Goal: Transaction & Acquisition: Purchase product/service

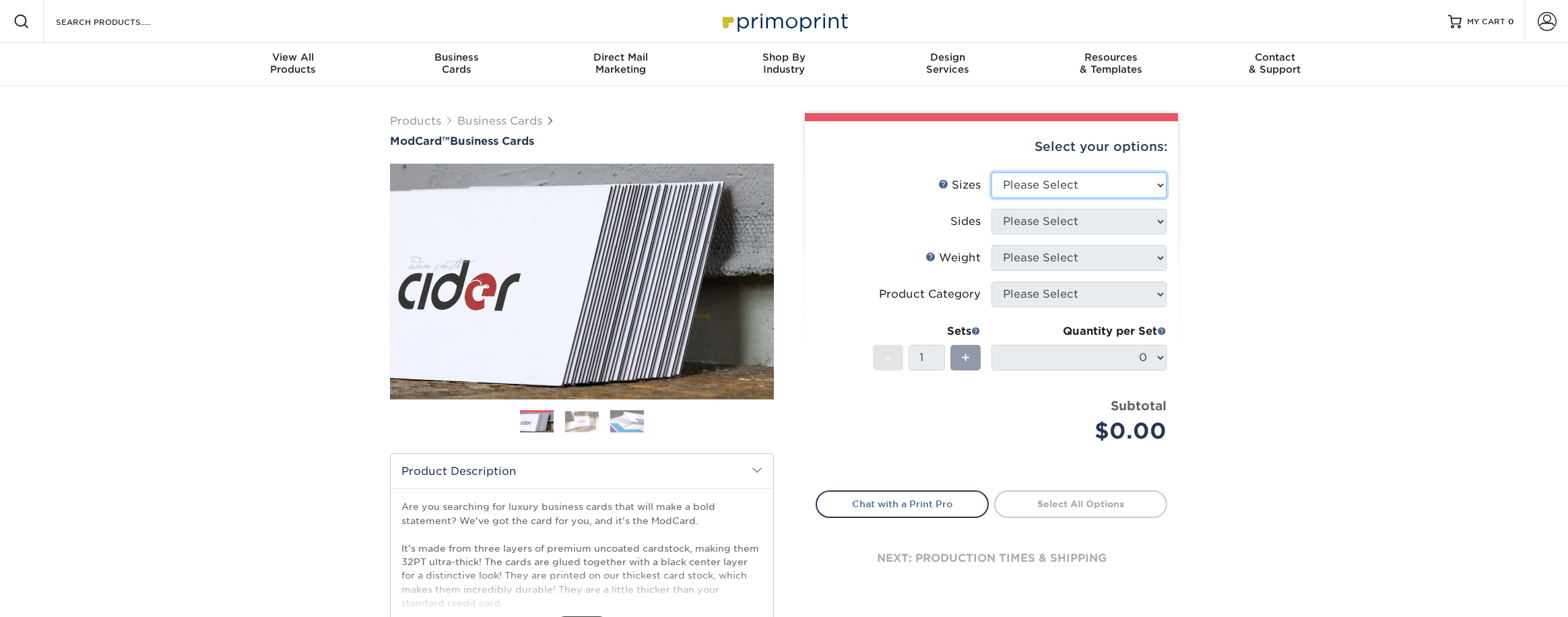
click at [1064, 179] on select "Please Select 1.5" x 3.5" - Mini 1.75" x 3.5" - Mini 2" x 2" - Square 2" x 3" -…" at bounding box center [1078, 185] width 175 height 26
select select "2.00x3.50"
click at [992, 173] on select "Please Select 1.5" x 3.5" - Mini 1.75" x 3.5" - Mini 2" x 2" - Square 2" x 3" -…" at bounding box center [1078, 185] width 175 height 26
click at [1097, 219] on select "Please Select Print Both Sides Print Front Only" at bounding box center [1078, 222] width 175 height 26
select select "13abbda7-1d64-4f25-8bb2-c179b224825d"
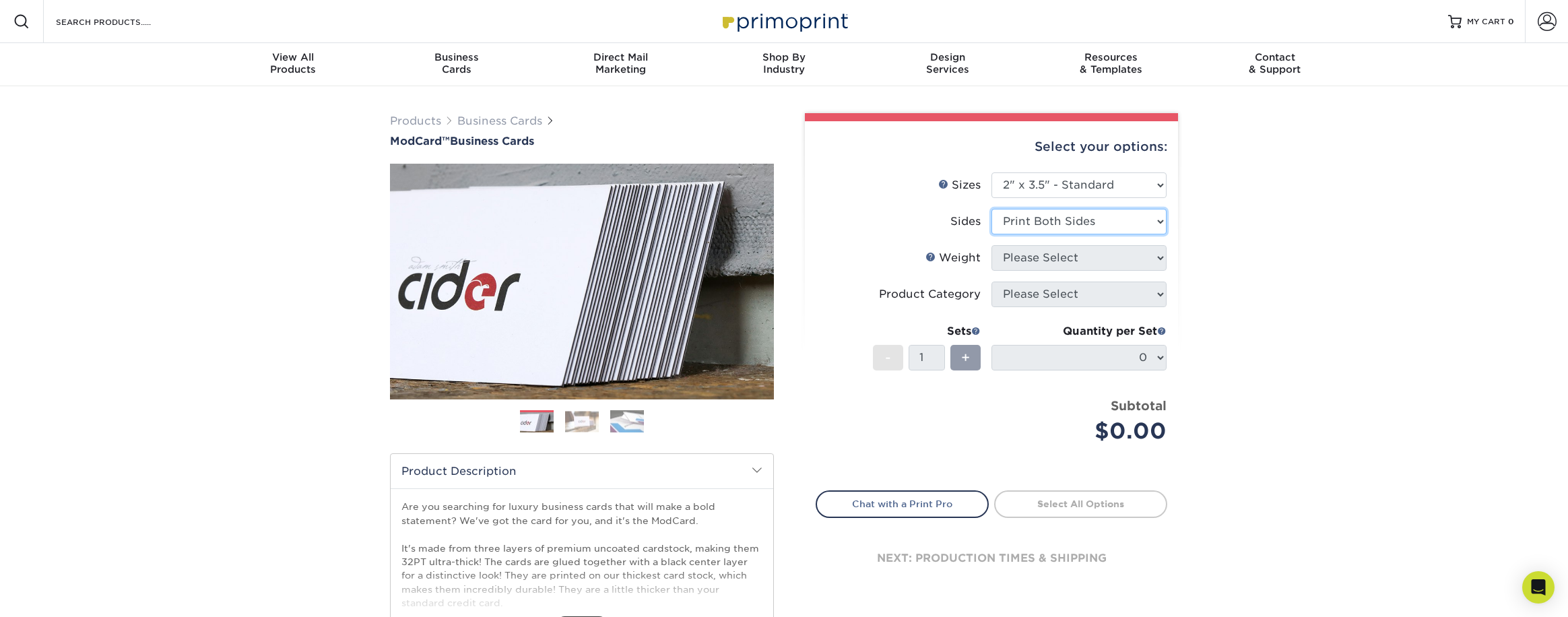
click at [992, 209] on select "Please Select Print Both Sides Print Front Only" at bounding box center [1078, 222] width 175 height 26
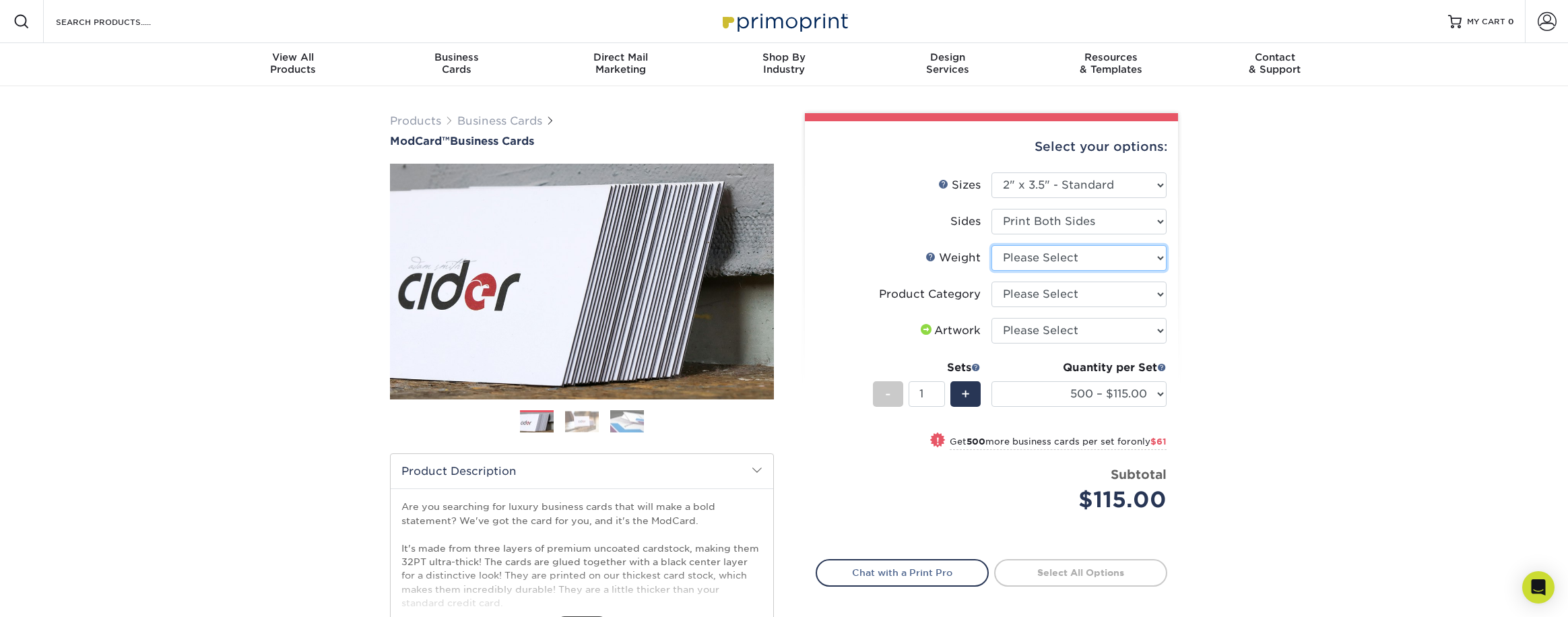
click at [1049, 259] on select "Please Select 32PTUCBLK" at bounding box center [1078, 258] width 175 height 26
select select "32PTUCBLK"
click at [992, 245] on select "Please Select 32PTUCBLK" at bounding box center [1078, 258] width 175 height 26
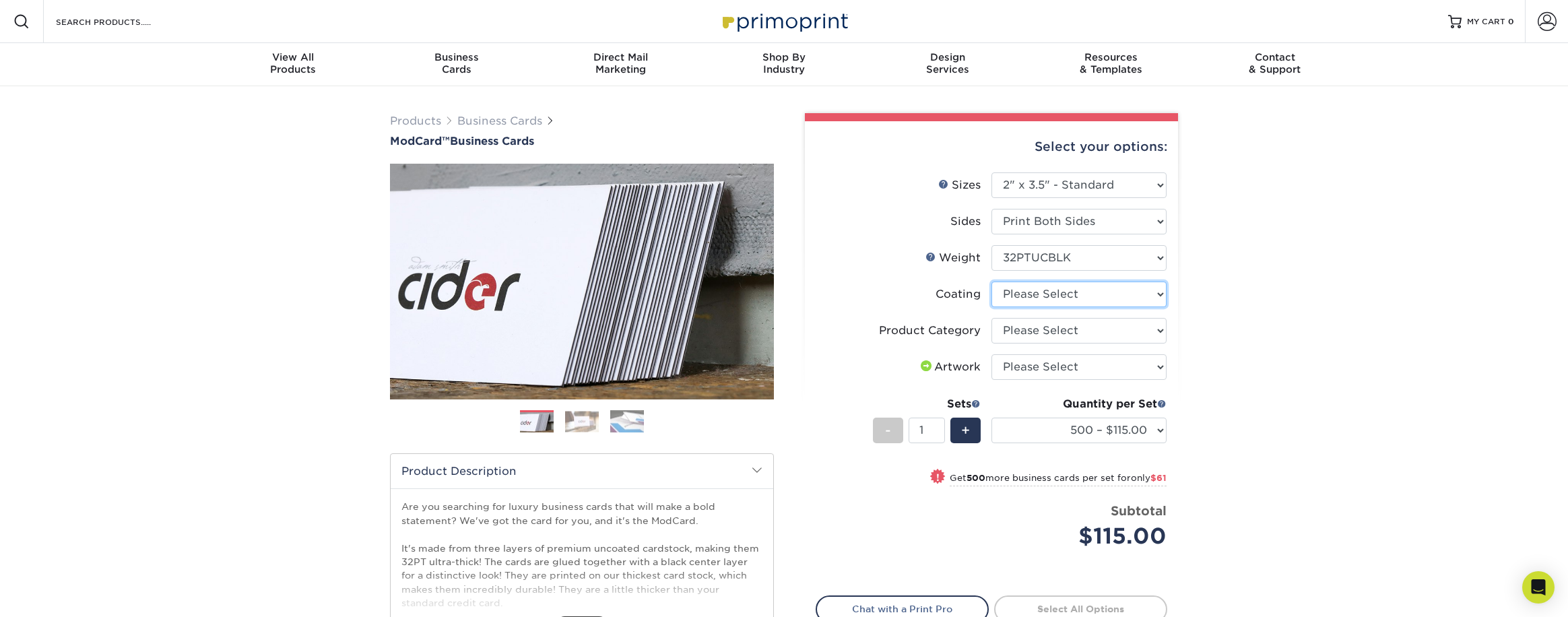
click at [1044, 297] on select at bounding box center [1078, 294] width 175 height 26
select select "3e7618de-abca-4bda-9f97-8b9129e913d8"
click at [992, 282] on select at bounding box center [1078, 294] width 175 height 26
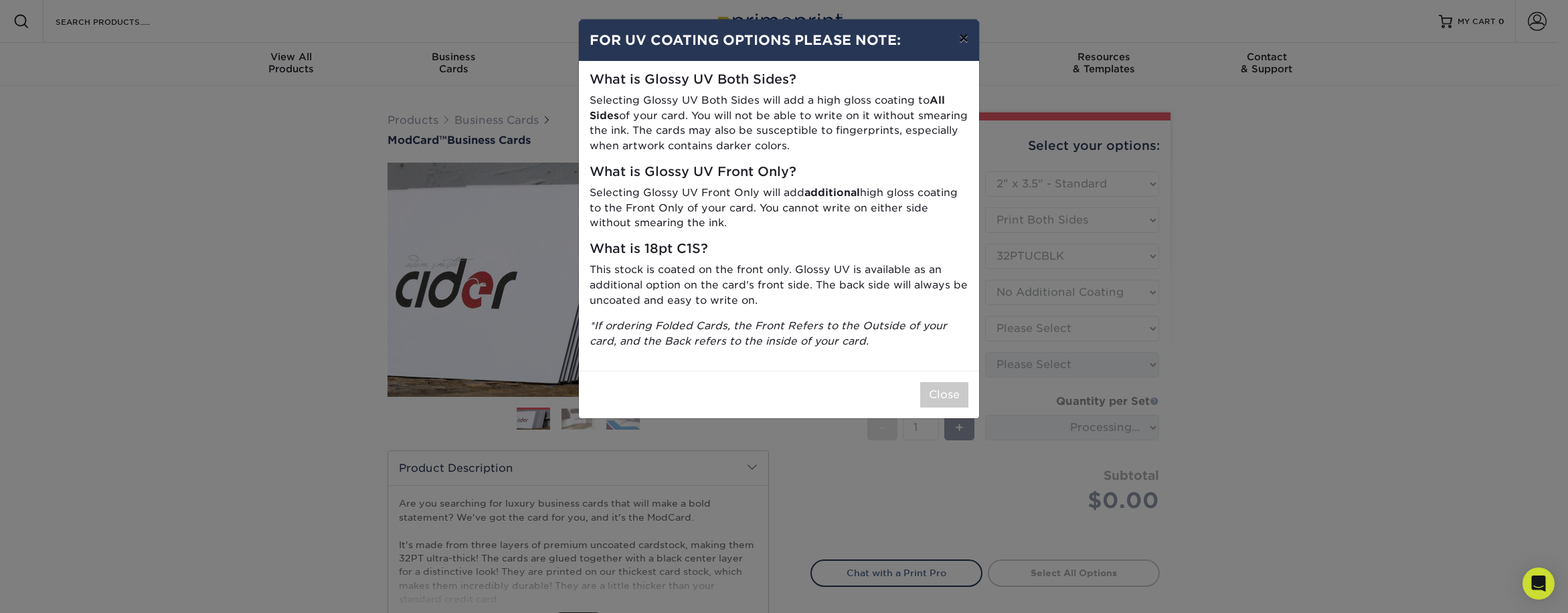
click at [963, 36] on button "×" at bounding box center [964, 38] width 30 height 38
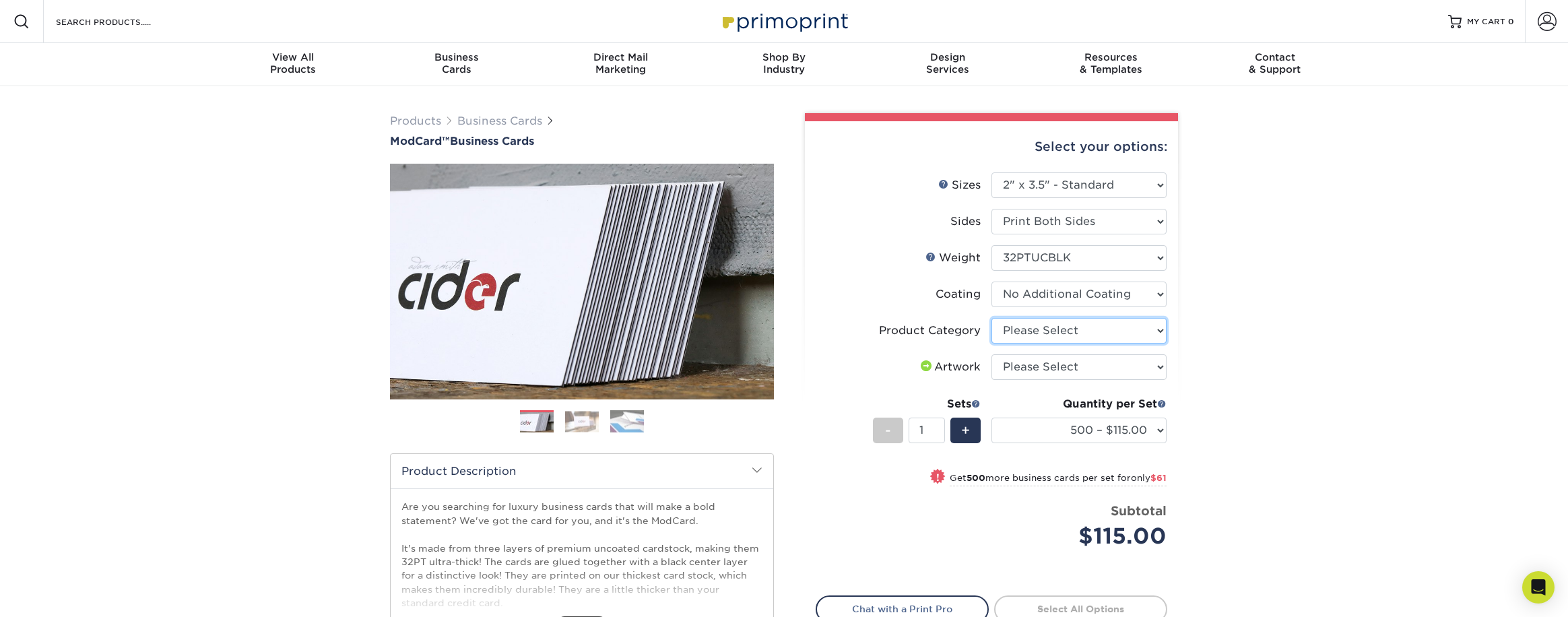
click at [1035, 333] on select "Please Select Business Cards" at bounding box center [1078, 330] width 175 height 26
select select "3b5148f1-0588-4f88-a218-97bcfdce65c1"
click at [992, 318] on select "Please Select Business Cards" at bounding box center [1078, 330] width 175 height 26
click at [1044, 368] on select "Please Select I will upload files I need a design - $100" at bounding box center [1078, 367] width 175 height 26
select select "upload"
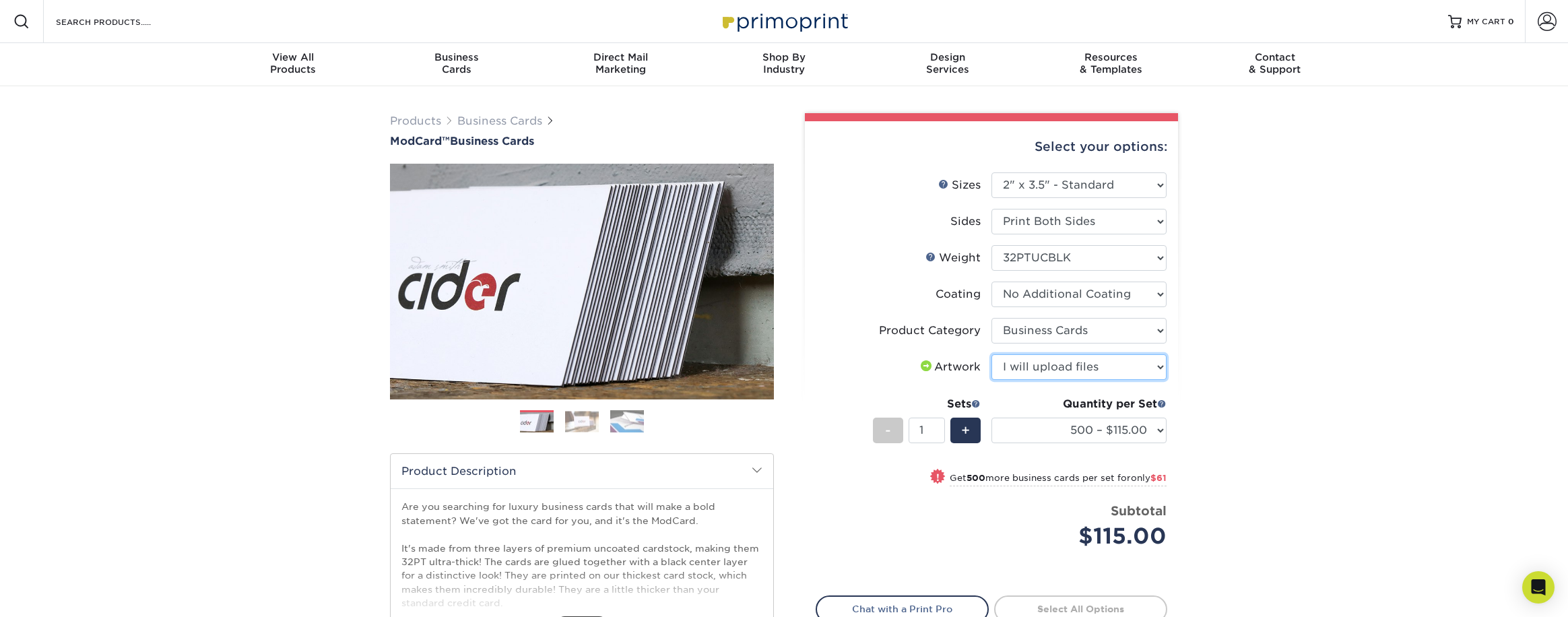
click at [992, 354] on select "Please Select I will upload files I need a design - $100" at bounding box center [1078, 367] width 175 height 26
click at [1328, 329] on div "Products Business Cards ModCard™ Business Cards Previous Next" at bounding box center [784, 446] width 1568 height 720
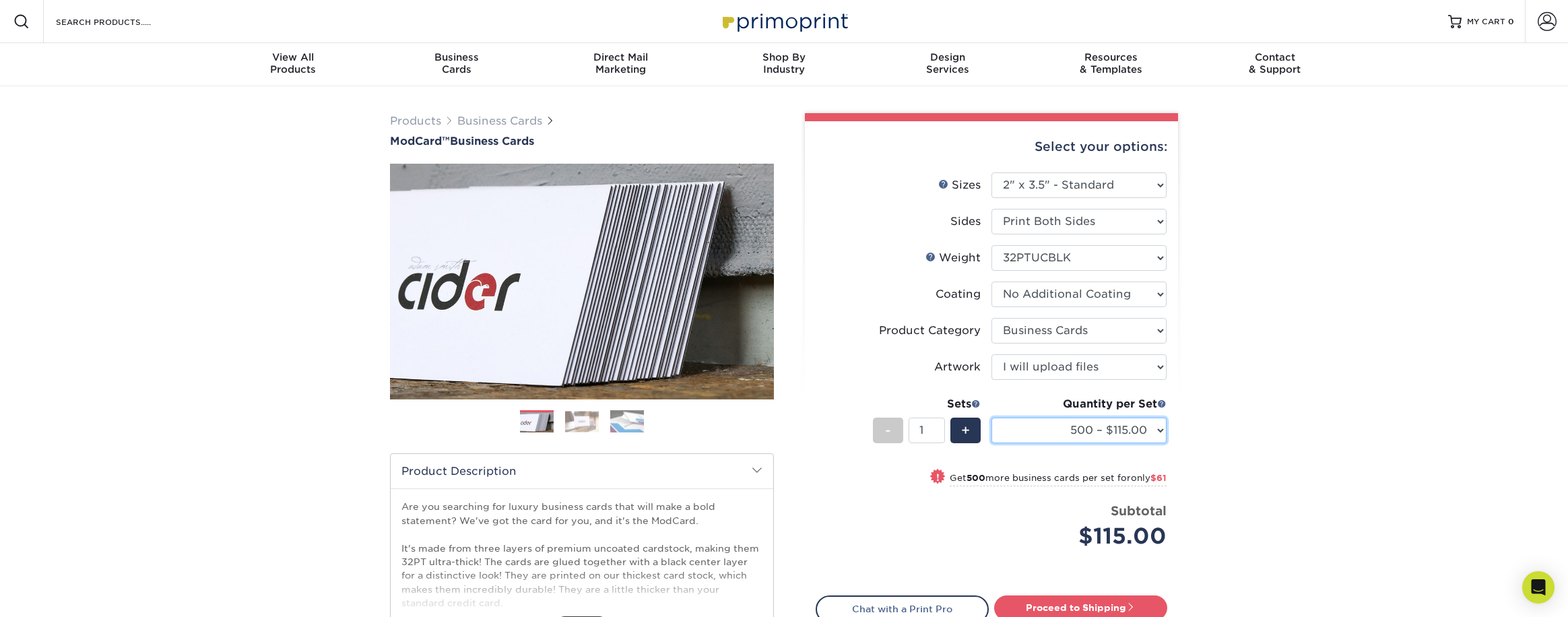
click at [1149, 434] on select "500 – $115.00 1000 – $176.00" at bounding box center [1078, 430] width 175 height 26
click at [1390, 383] on div "Products Business Cards ModCard™ Business Cards Previous Next" at bounding box center [784, 446] width 1568 height 720
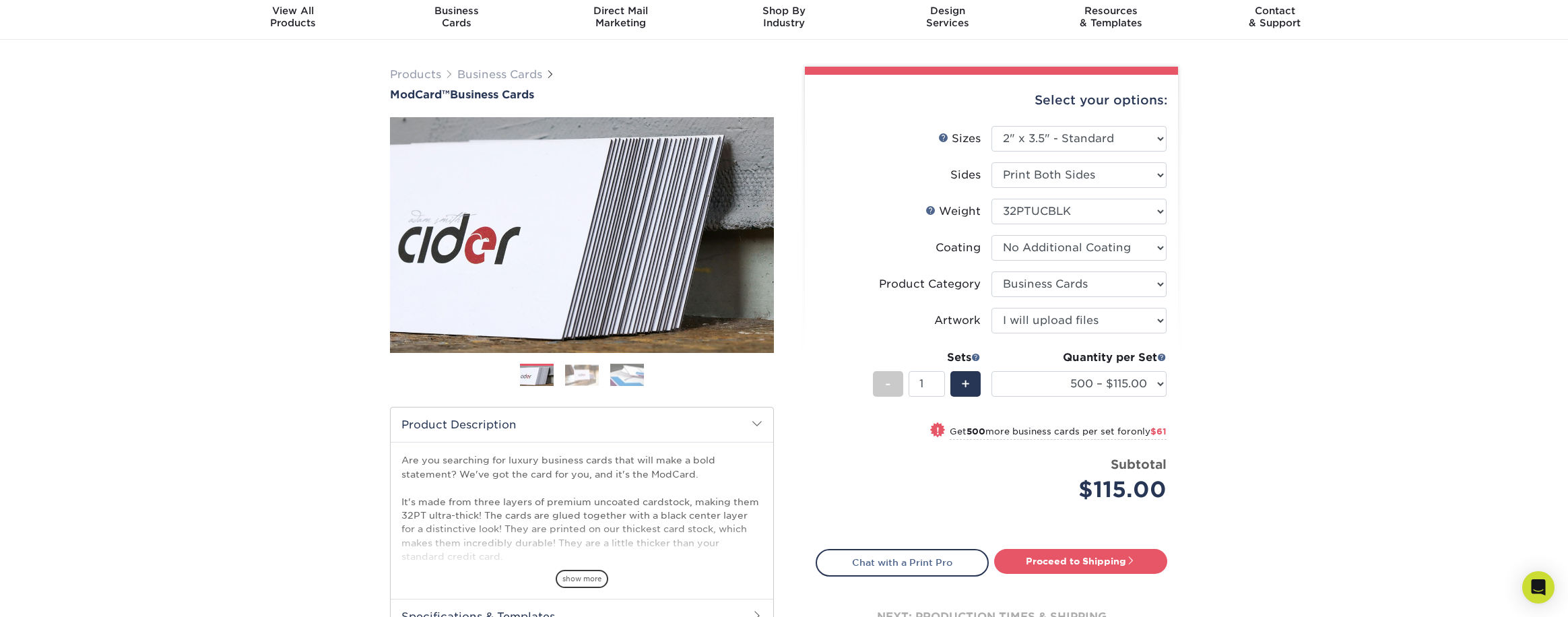
scroll to position [68, 0]
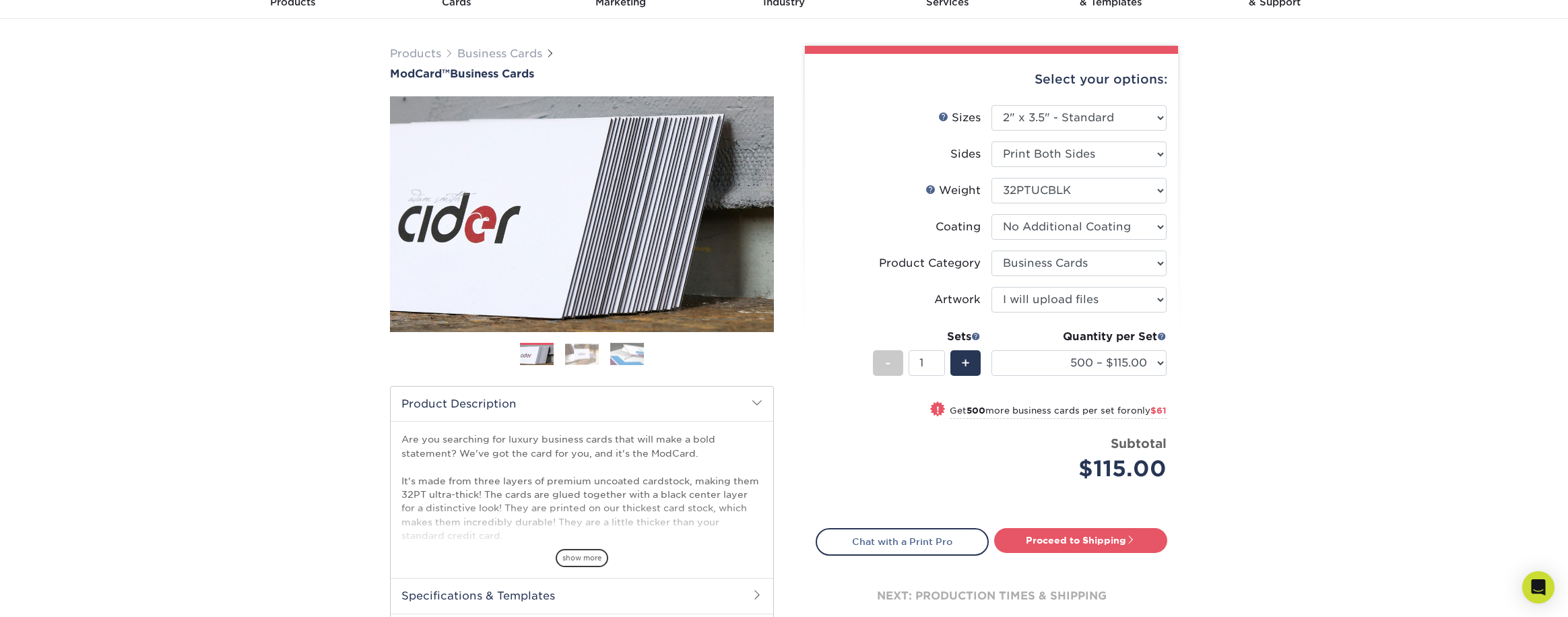
drag, startPoint x: 568, startPoint y: 559, endPoint x: 580, endPoint y: 562, distance: 12.4
click at [571, 559] on span "show more" at bounding box center [581, 558] width 52 height 18
